Goal: Download file/media

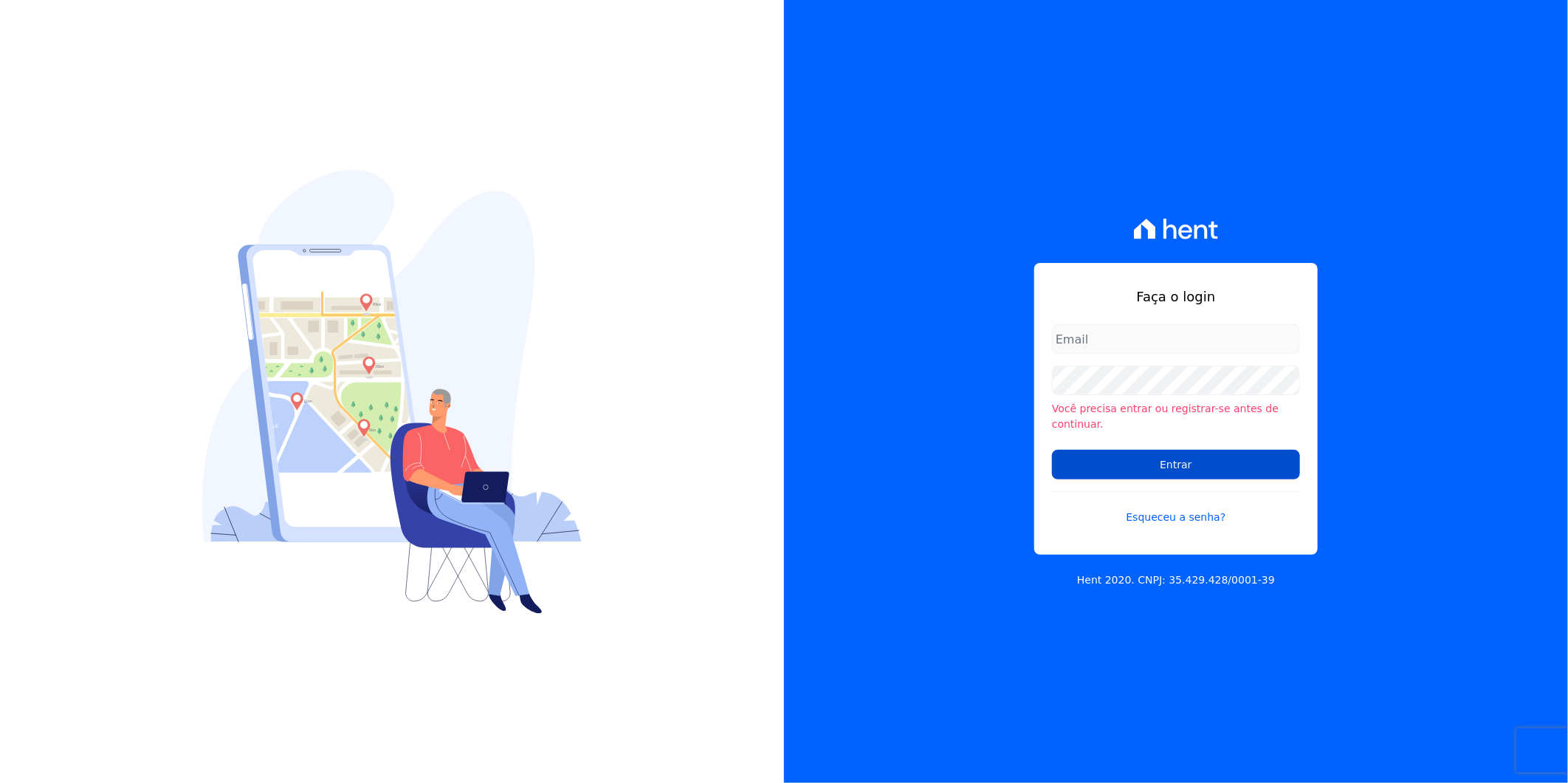
type input "artur@fontouraengenharia.com.br"
click at [1228, 465] on input "Entrar" at bounding box center [1177, 464] width 248 height 29
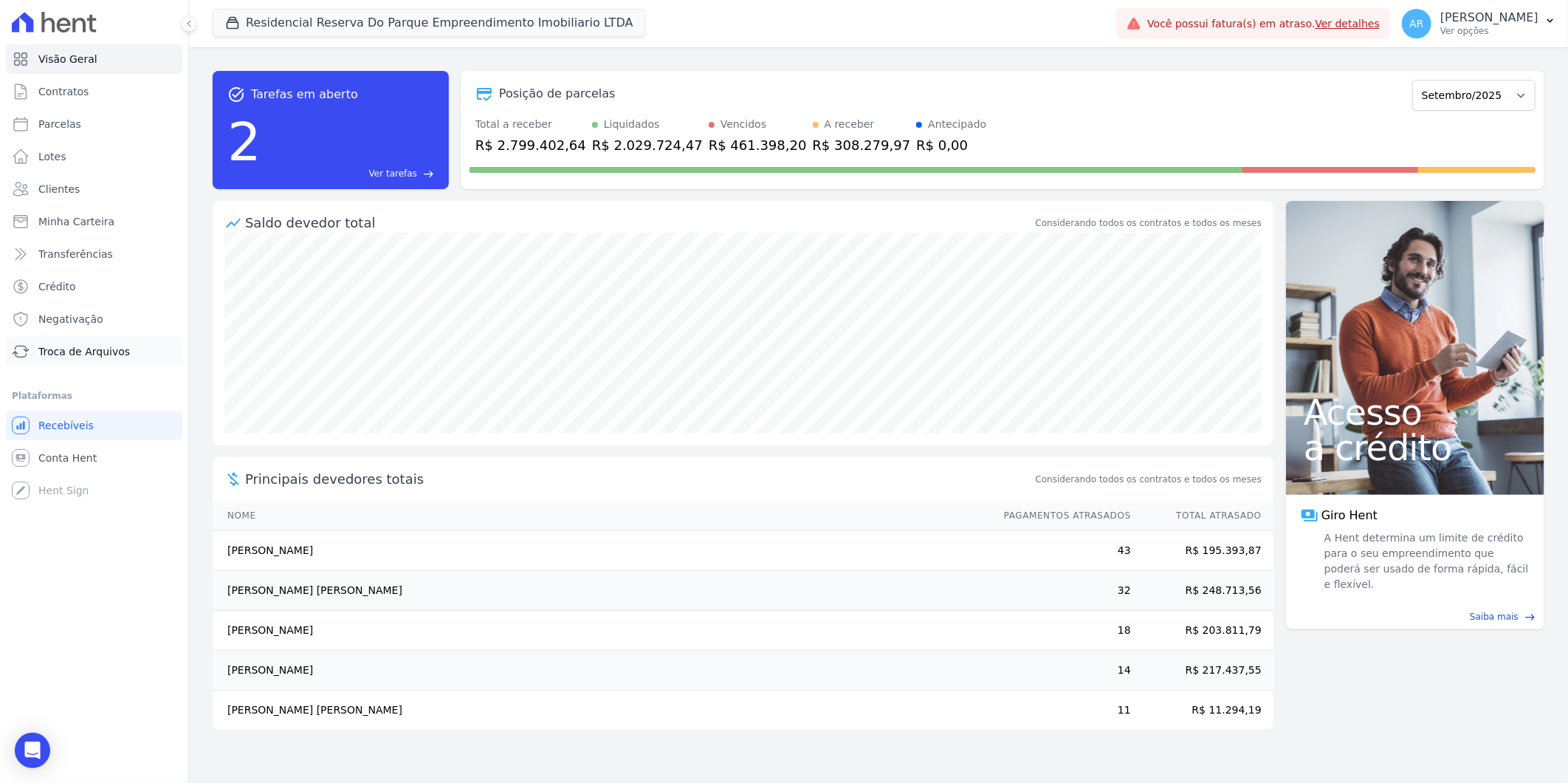
click at [84, 357] on span "Troca de Arquivos" at bounding box center [84, 352] width 92 height 15
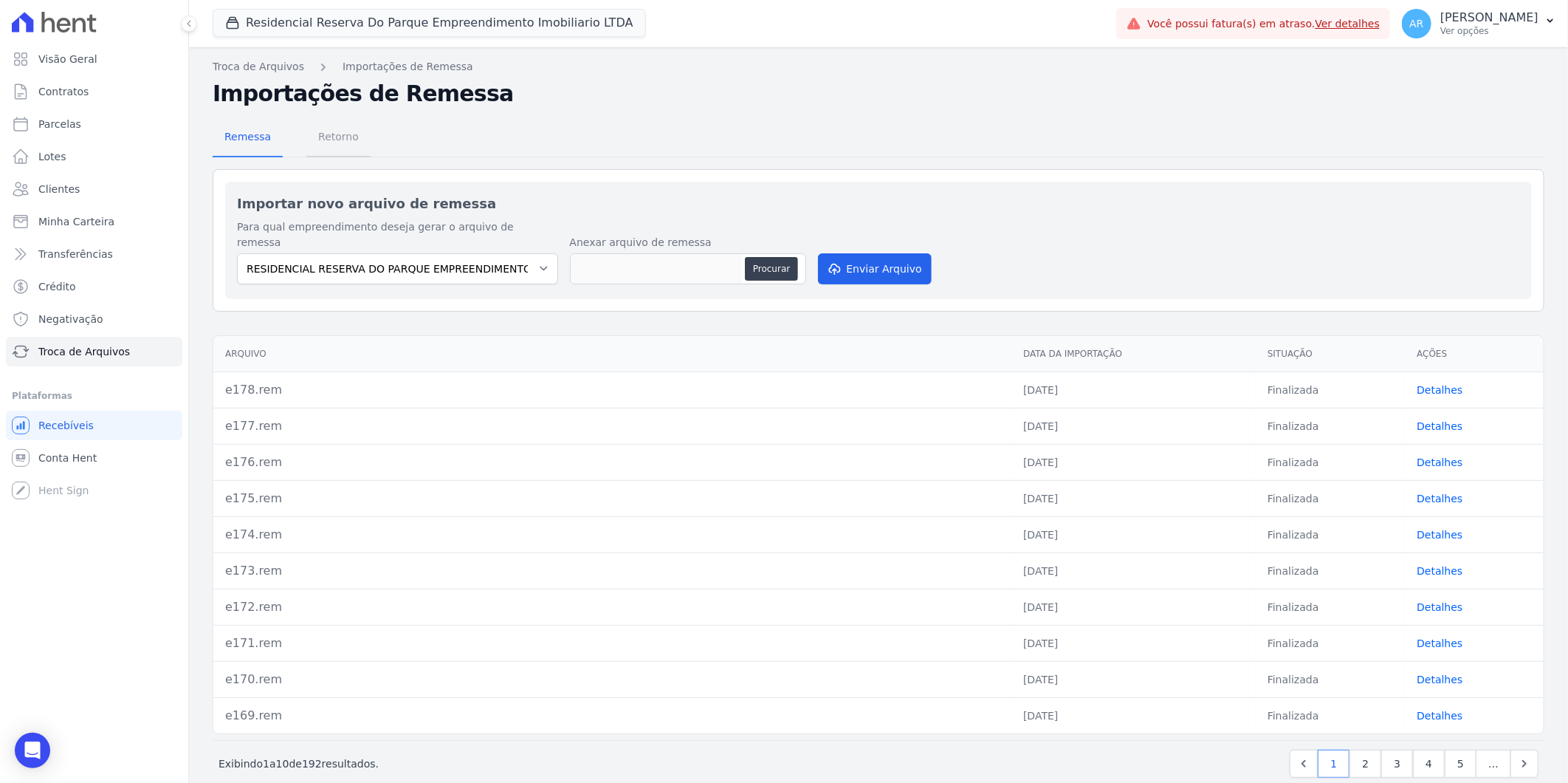
click at [333, 129] on span "Retorno" at bounding box center [338, 136] width 58 height 29
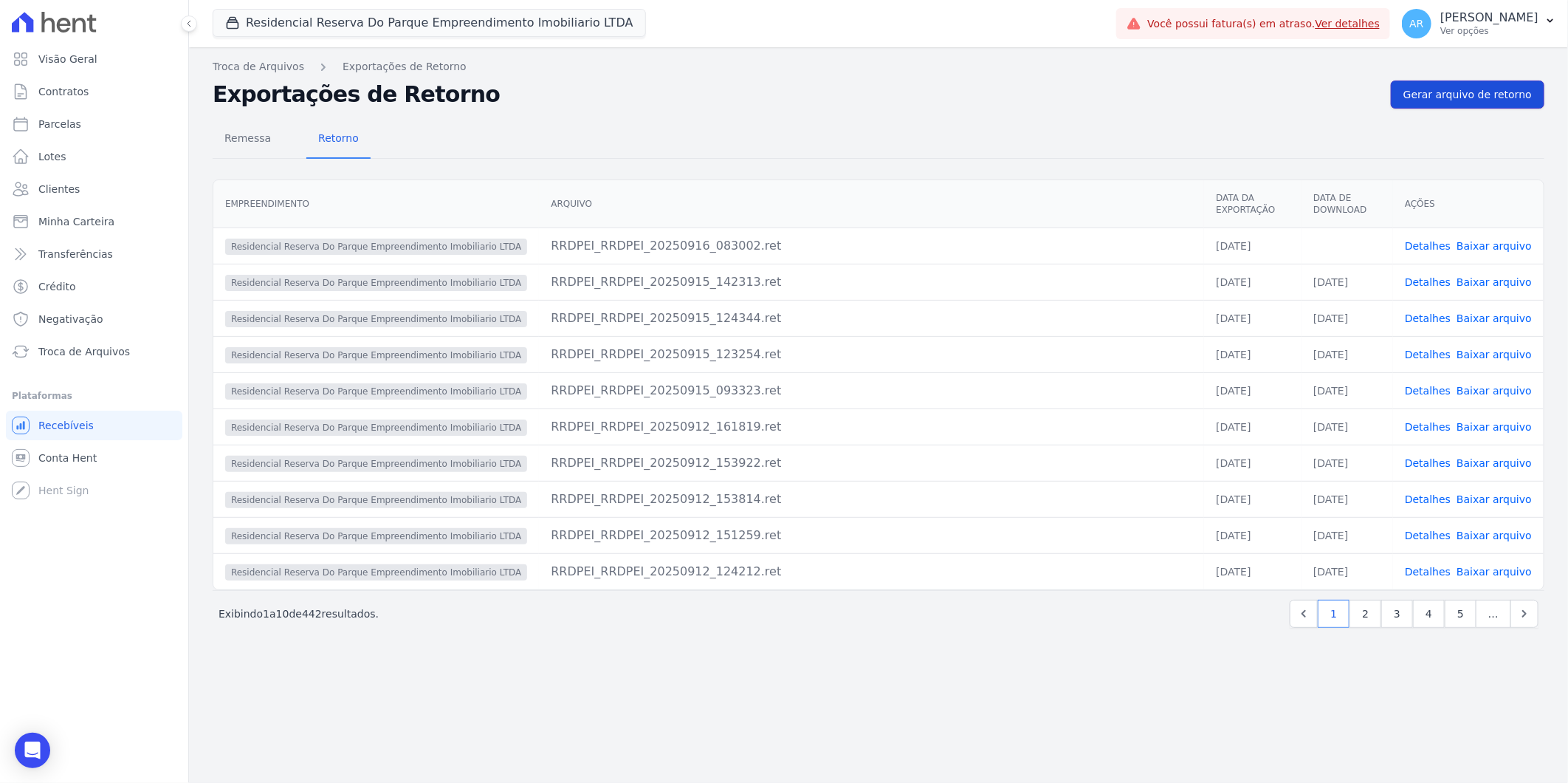
click at [1458, 97] on span "Gerar arquivo de retorno" at bounding box center [1468, 95] width 129 height 15
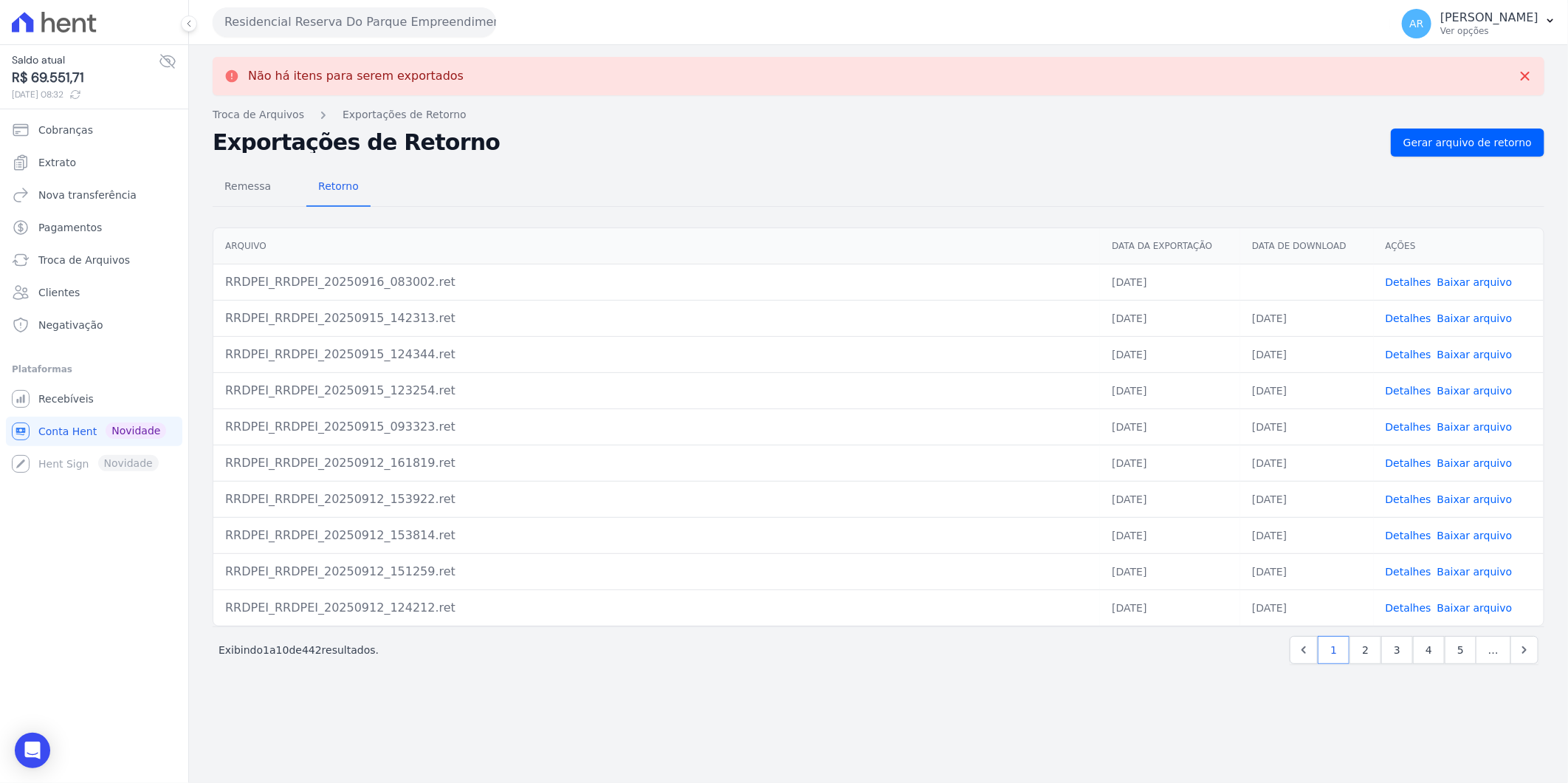
click at [1480, 284] on link "Baixar arquivo" at bounding box center [1475, 282] width 75 height 12
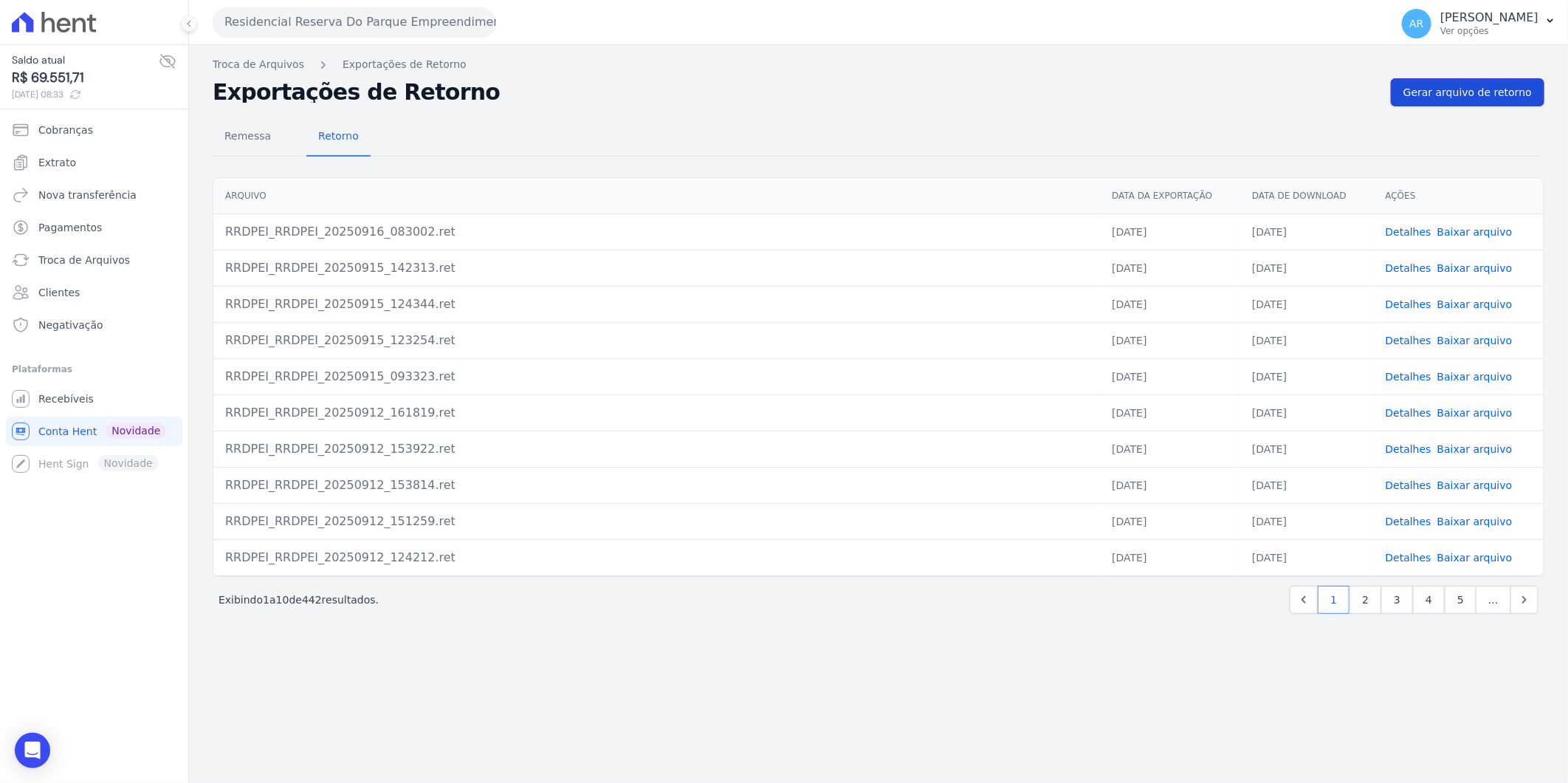
drag, startPoint x: 1500, startPoint y: 99, endPoint x: 1492, endPoint y: 96, distance: 8.5
click at [1500, 99] on link "Gerar arquivo de retorno" at bounding box center [1468, 92] width 154 height 28
